Goal: Task Accomplishment & Management: Use online tool/utility

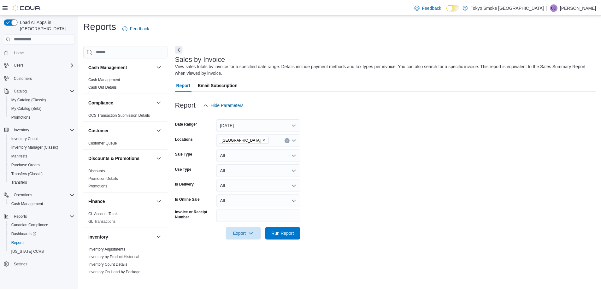
scroll to position [347, 0]
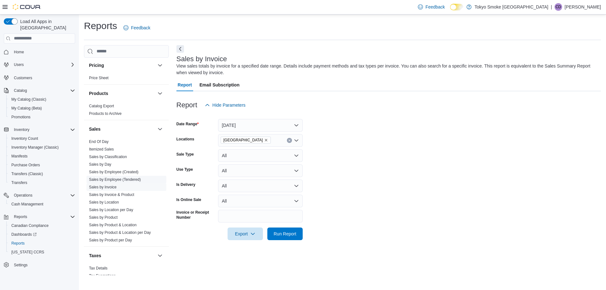
click at [121, 179] on link "Sales by Employee (Tendered)" at bounding box center [115, 179] width 52 height 4
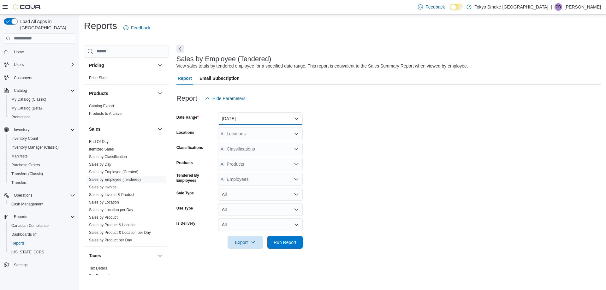
click at [259, 119] on button "[DATE]" at bounding box center [260, 118] width 85 height 13
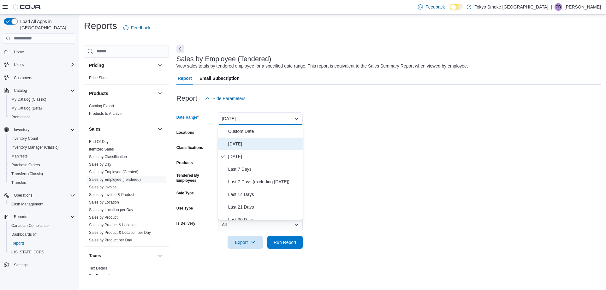
click at [236, 144] on span "[DATE]" at bounding box center [264, 144] width 72 height 8
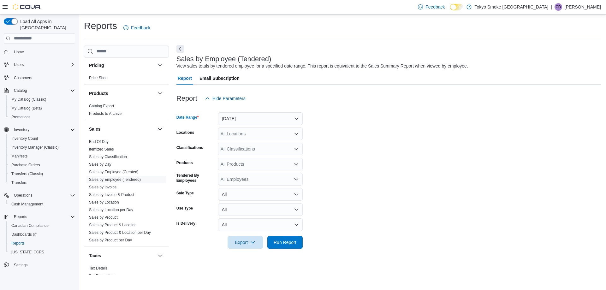
click at [240, 133] on div "All Locations" at bounding box center [260, 133] width 85 height 13
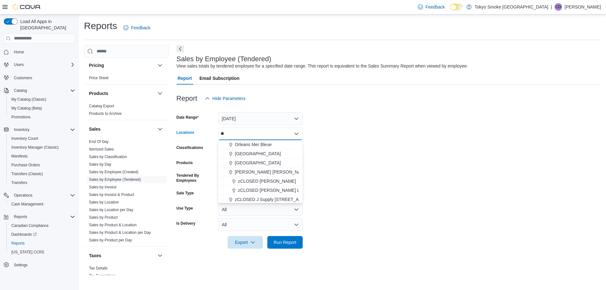
type input "***"
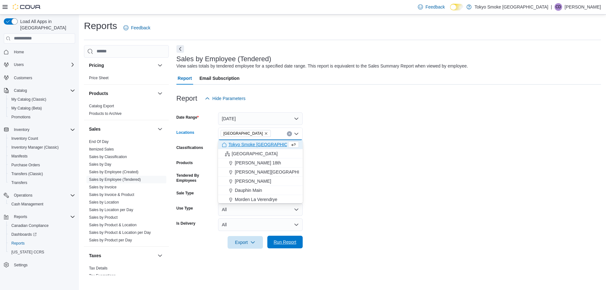
click at [290, 236] on span "Run Report" at bounding box center [285, 242] width 28 height 13
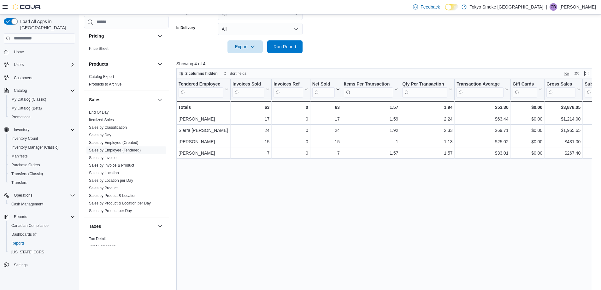
scroll to position [211, 0]
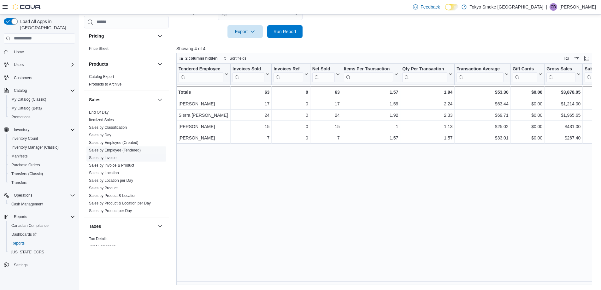
click at [114, 157] on link "Sales by Invoice" at bounding box center [102, 158] width 27 height 4
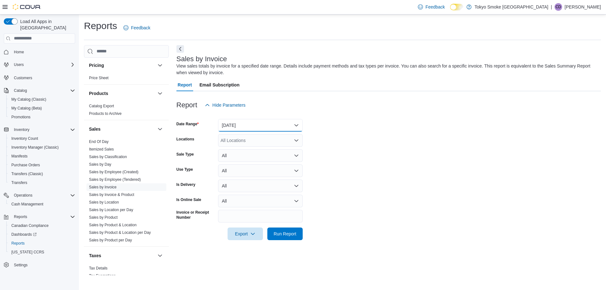
click at [264, 128] on button "[DATE]" at bounding box center [260, 125] width 85 height 13
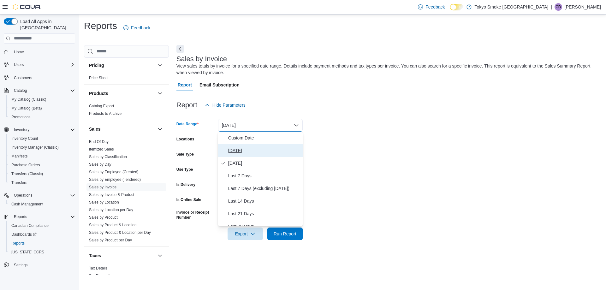
click at [239, 155] on button "[DATE]" at bounding box center [260, 150] width 85 height 13
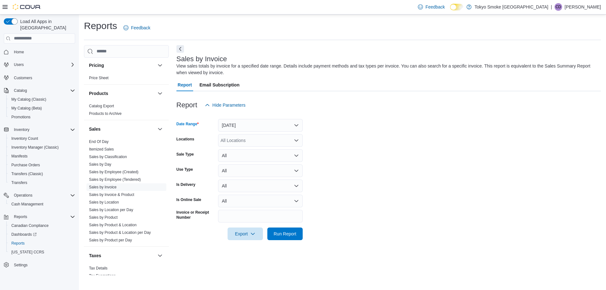
click at [246, 144] on div "All Locations" at bounding box center [260, 140] width 85 height 13
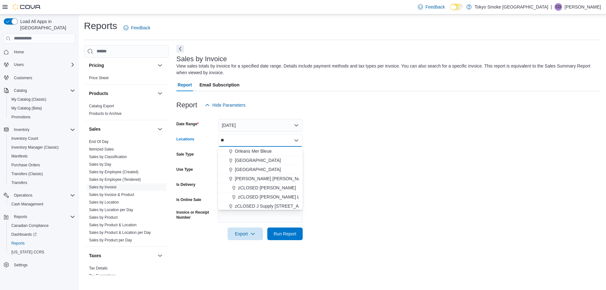
type input "***"
click at [240, 230] on span "Export" at bounding box center [245, 233] width 28 height 13
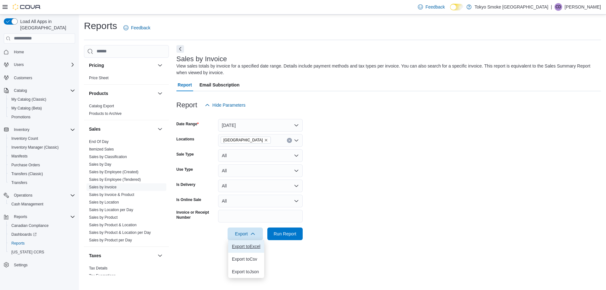
click at [255, 246] on span "Export to Excel" at bounding box center [246, 246] width 28 height 5
